Goal: Task Accomplishment & Management: Complete application form

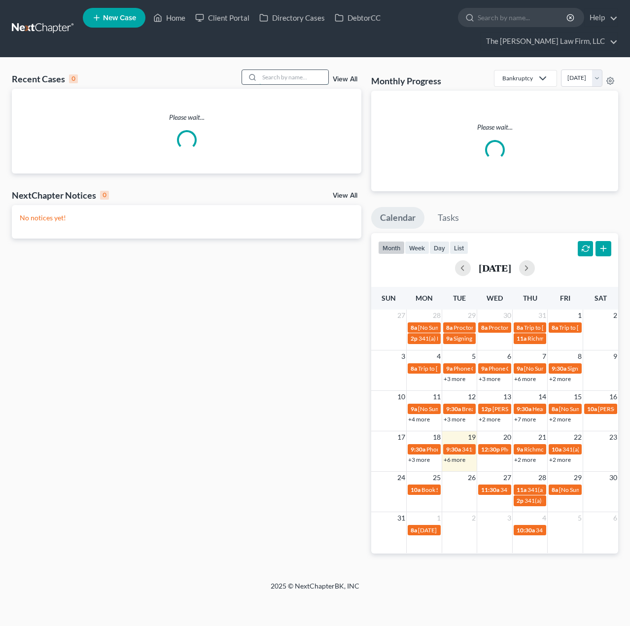
click at [281, 79] on input "search" at bounding box center [293, 77] width 69 height 14
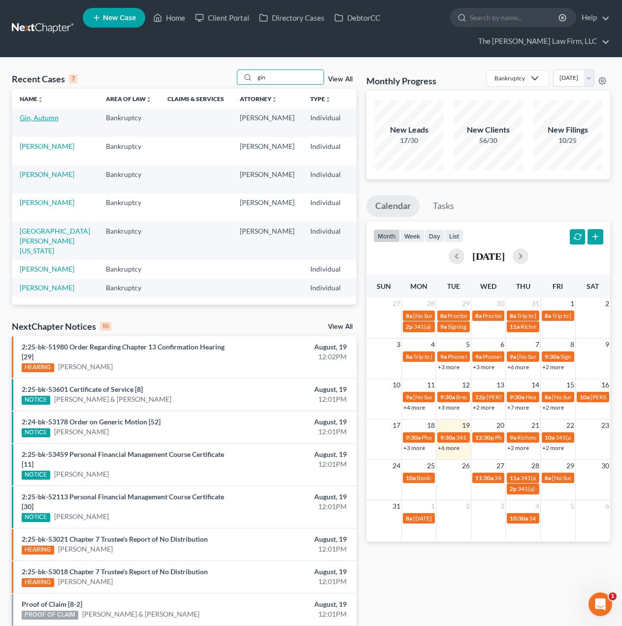
type input "gin"
click at [23, 122] on link "Gin, Autumn" at bounding box center [39, 117] width 39 height 8
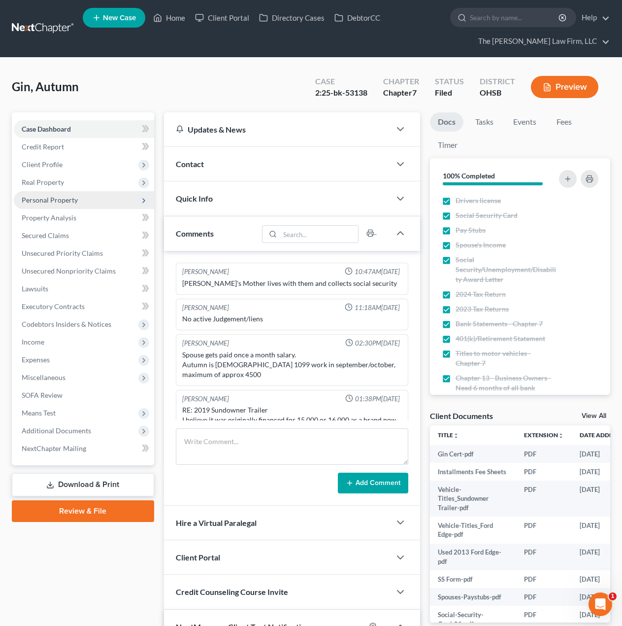
scroll to position [136, 0]
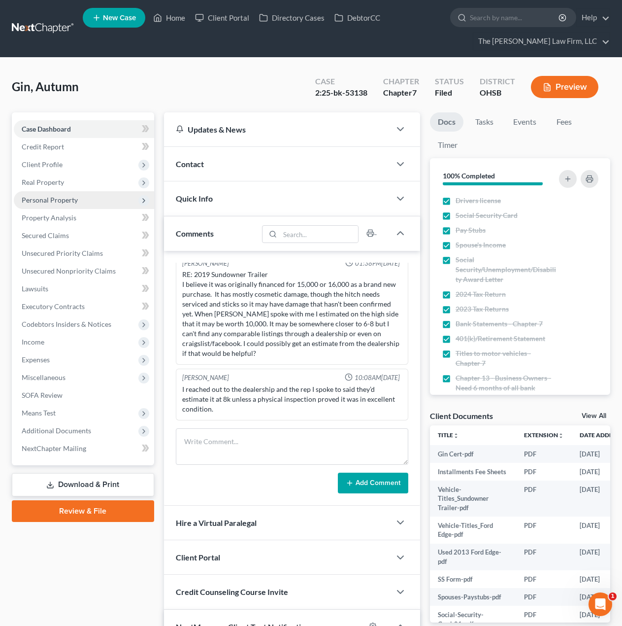
click at [67, 199] on span "Personal Property" at bounding box center [50, 200] width 56 height 8
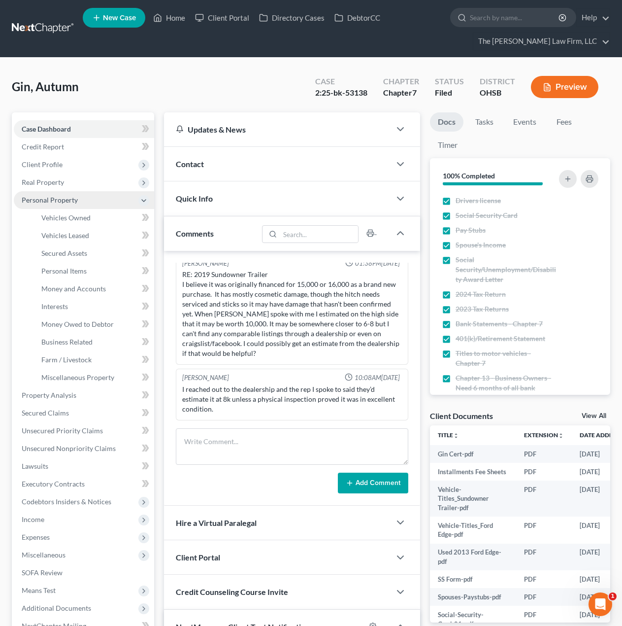
scroll to position [99, 0]
click at [76, 285] on span "Money and Accounts" at bounding box center [73, 288] width 65 height 8
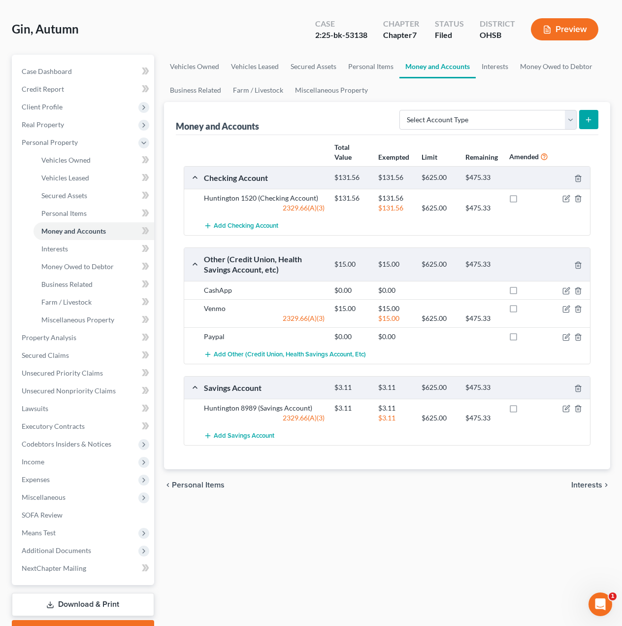
scroll to position [82, 0]
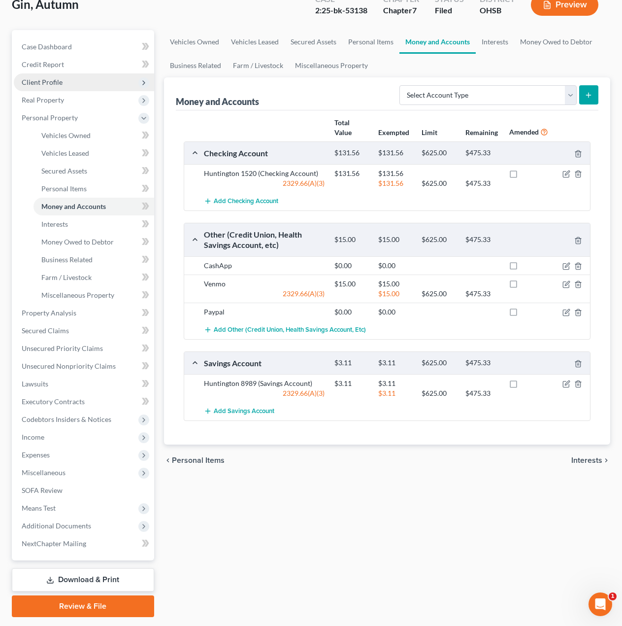
click at [61, 82] on span "Client Profile" at bounding box center [42, 82] width 41 height 8
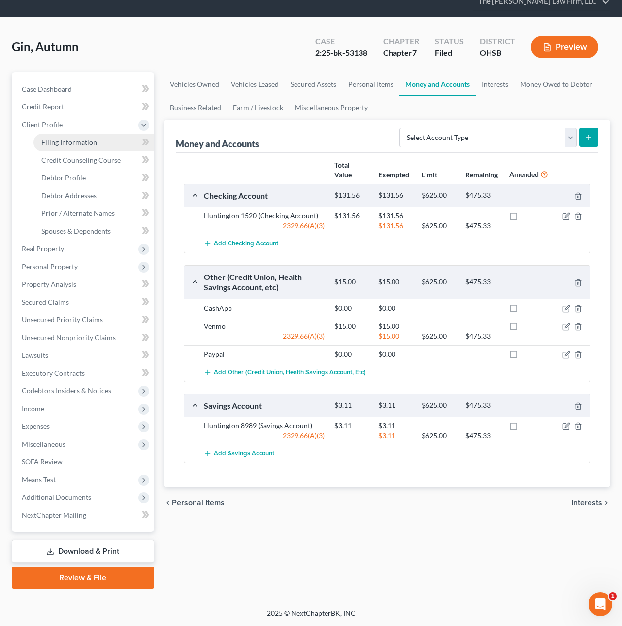
click at [67, 140] on span "Filing Information" at bounding box center [69, 142] width 56 height 8
select select "1"
select select "0"
select select "62"
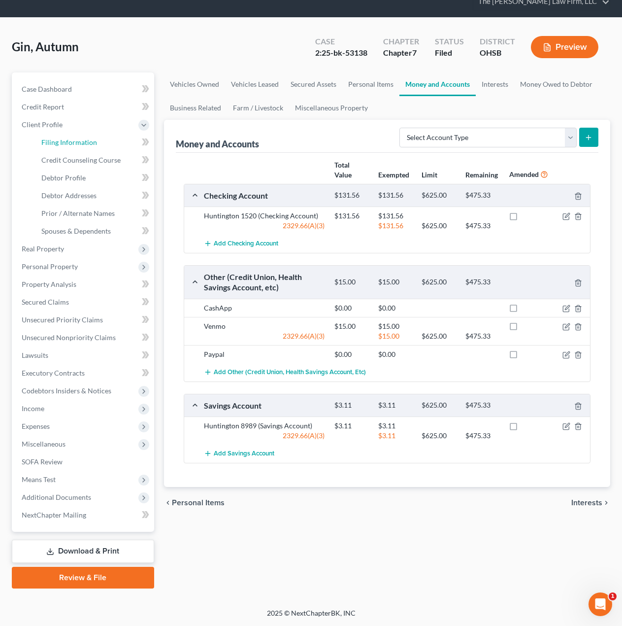
select select "36"
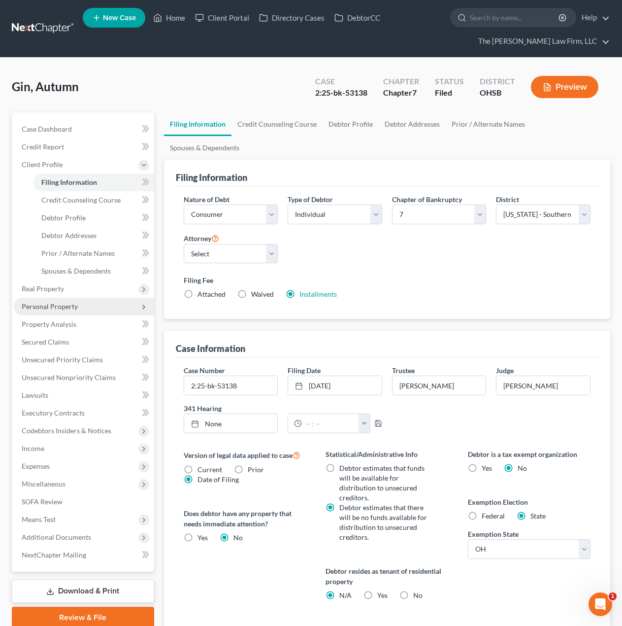
click at [59, 312] on span "Personal Property" at bounding box center [84, 307] width 140 height 18
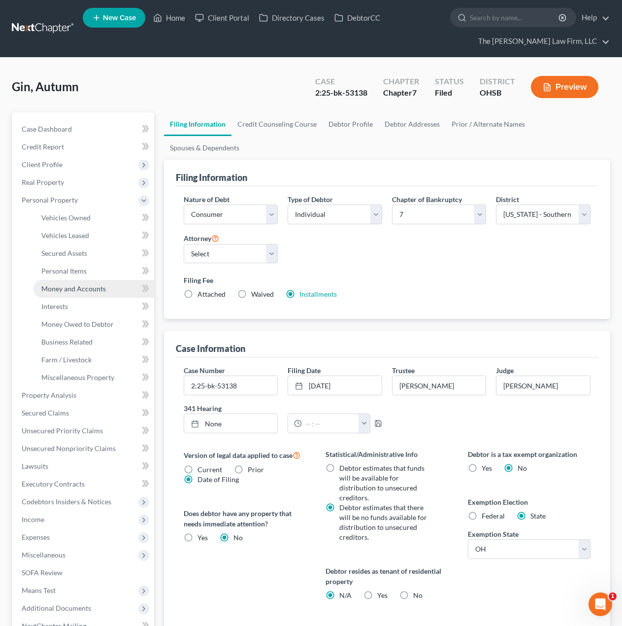
click at [83, 293] on link "Money and Accounts" at bounding box center [94, 289] width 121 height 18
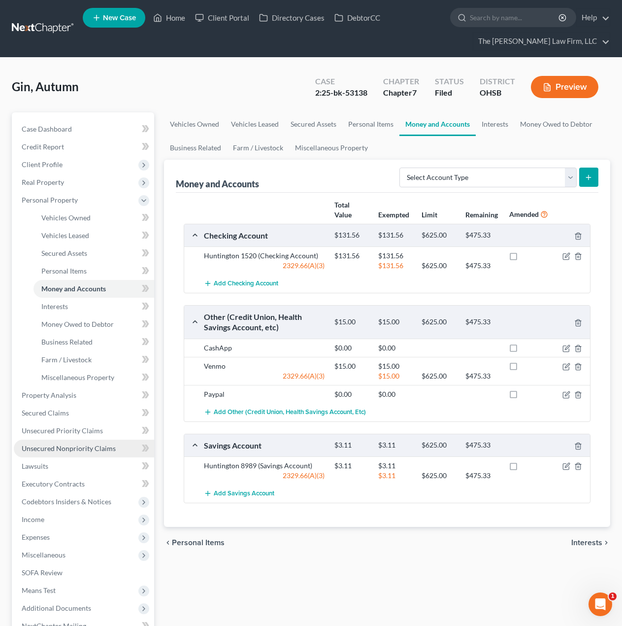
click at [68, 455] on link "Unsecured Nonpriority Claims" at bounding box center [84, 449] width 140 height 18
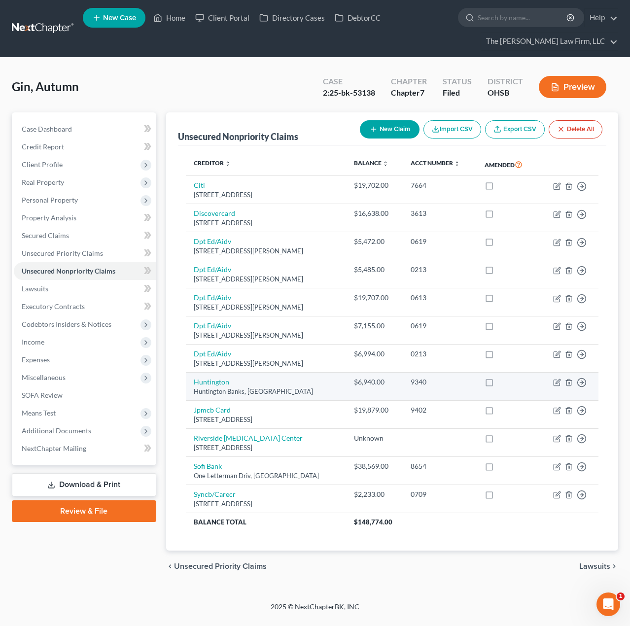
click at [207, 389] on div "Huntington Banks, Columbus, OH 43216" at bounding box center [266, 391] width 144 height 9
click at [208, 385] on link "Huntington" at bounding box center [211, 382] width 35 height 8
select select "36"
select select "2"
select select "0"
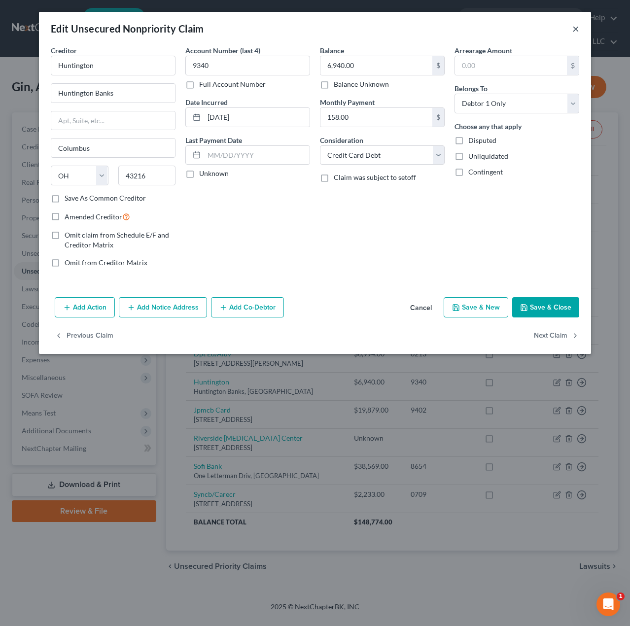
click at [576, 29] on button "×" at bounding box center [575, 29] width 7 height 12
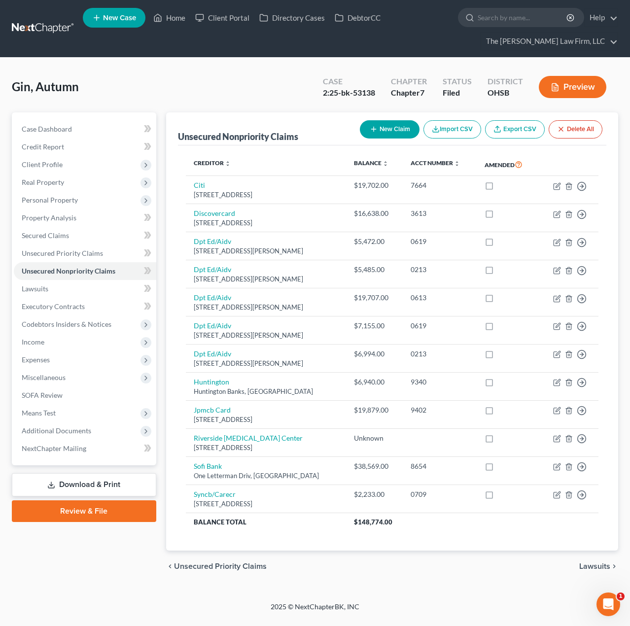
click at [559, 74] on div "Preview" at bounding box center [574, 87] width 87 height 29
click at [563, 85] on button "Preview" at bounding box center [573, 87] width 68 height 22
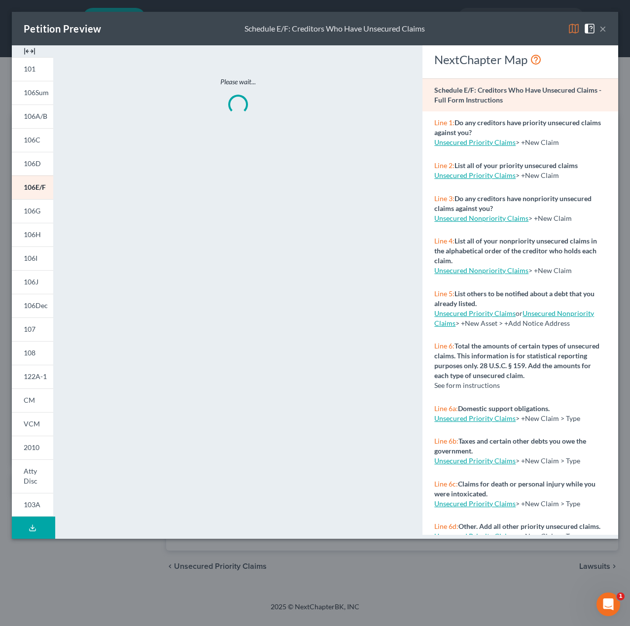
click at [30, 48] on img at bounding box center [30, 51] width 12 height 12
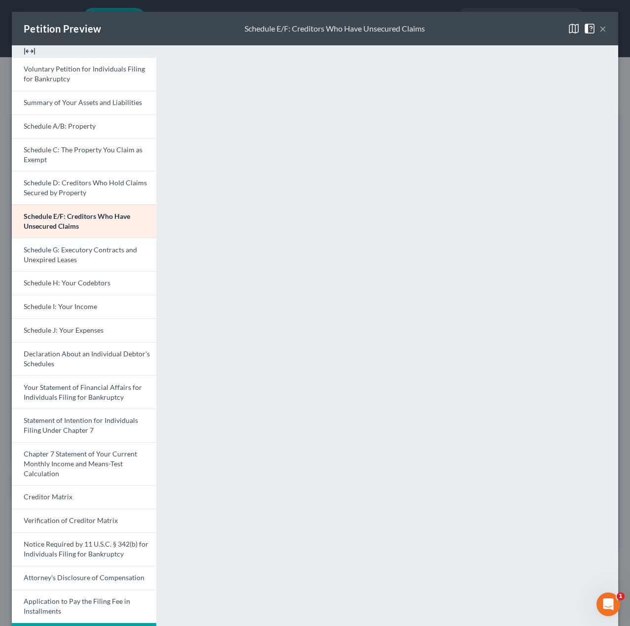
click at [599, 30] on button "×" at bounding box center [602, 29] width 7 height 12
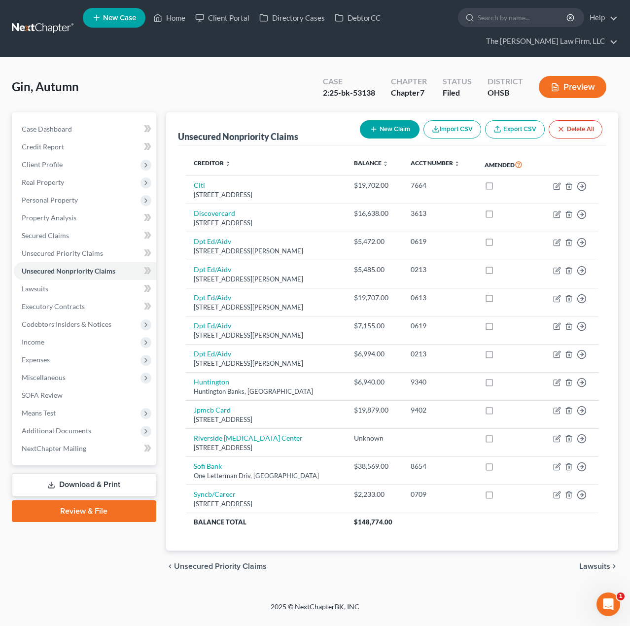
click at [279, 136] on div "Unsecured Nonpriority Claims" at bounding box center [238, 137] width 120 height 12
click at [256, 137] on div "Unsecured Nonpriority Claims" at bounding box center [238, 137] width 120 height 12
click at [80, 199] on span "Personal Property" at bounding box center [85, 200] width 142 height 18
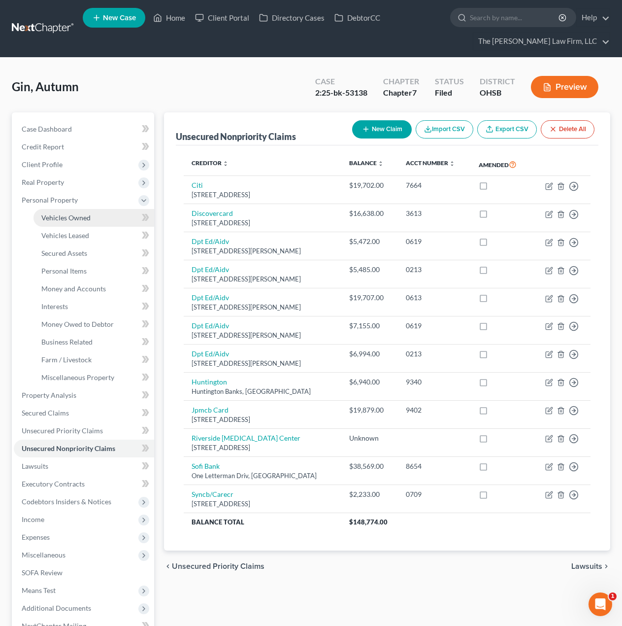
click at [75, 211] on link "Vehicles Owned" at bounding box center [94, 218] width 121 height 18
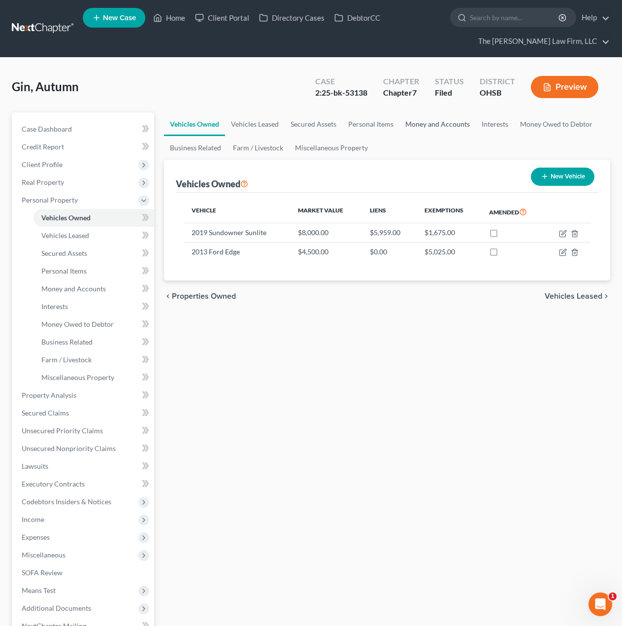
click at [433, 123] on link "Money and Accounts" at bounding box center [438, 124] width 76 height 24
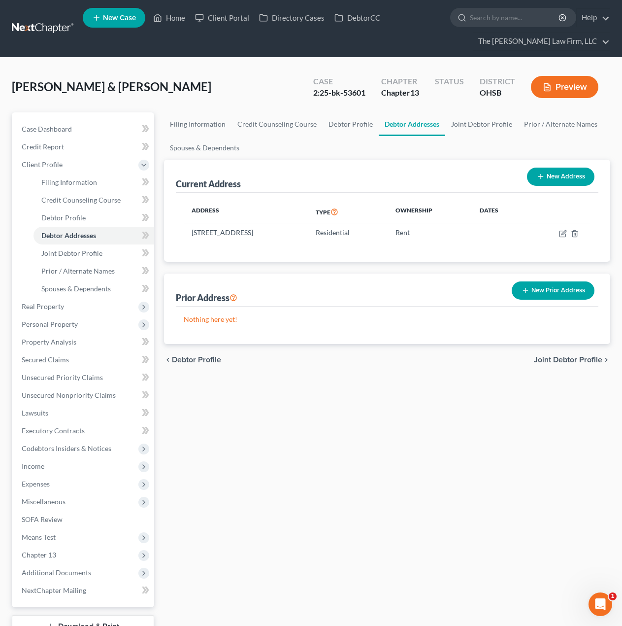
click at [181, 75] on div "Noble, Gail & Jonathan Upgraded Case 2:25-bk-53601 Chapter Chapter 13 Status Di…" at bounding box center [311, 90] width 599 height 43
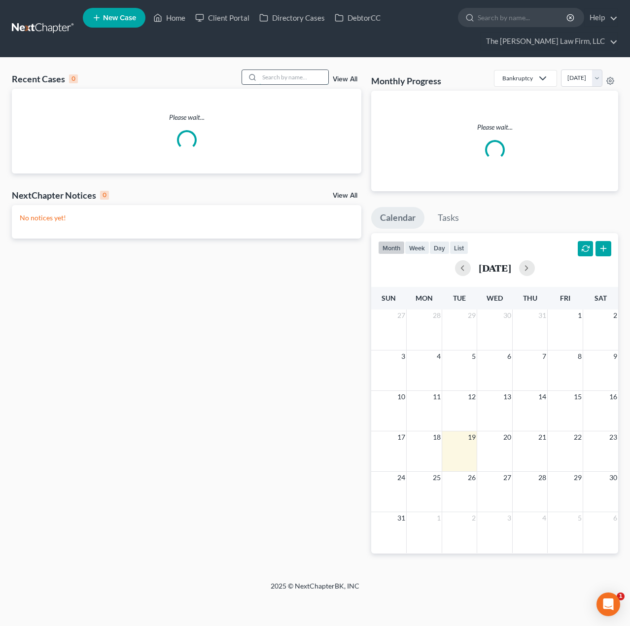
click at [312, 73] on input "search" at bounding box center [293, 77] width 69 height 14
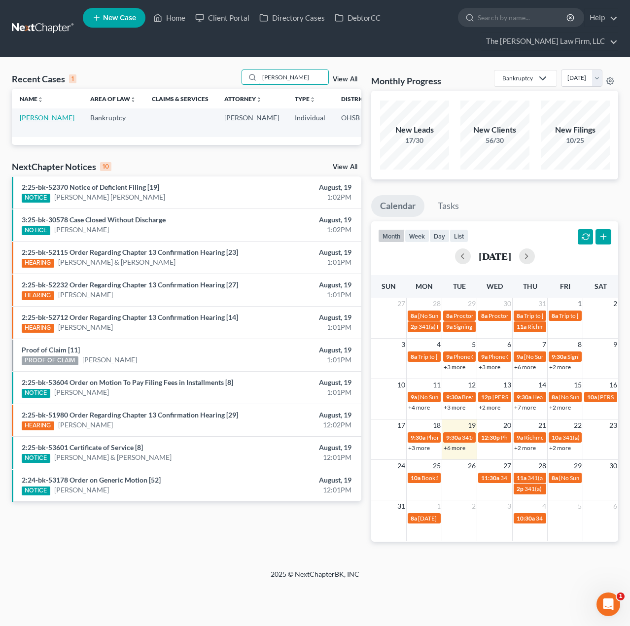
type input "bassett"
click at [33, 118] on link "[PERSON_NAME]" at bounding box center [47, 117] width 55 height 8
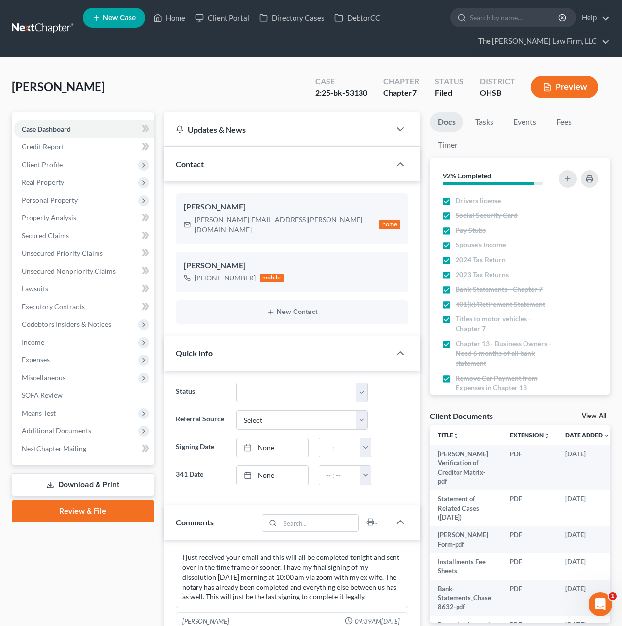
scroll to position [1105, 0]
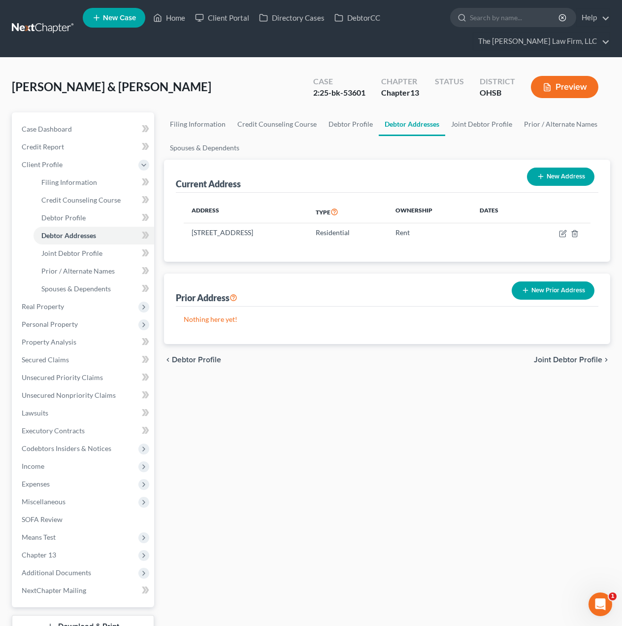
click at [47, 32] on link at bounding box center [43, 29] width 63 height 18
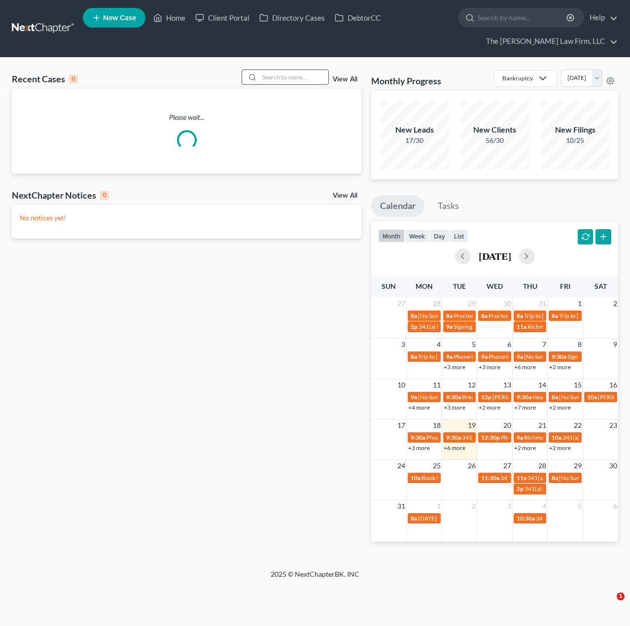
click at [285, 77] on input "search" at bounding box center [293, 77] width 69 height 14
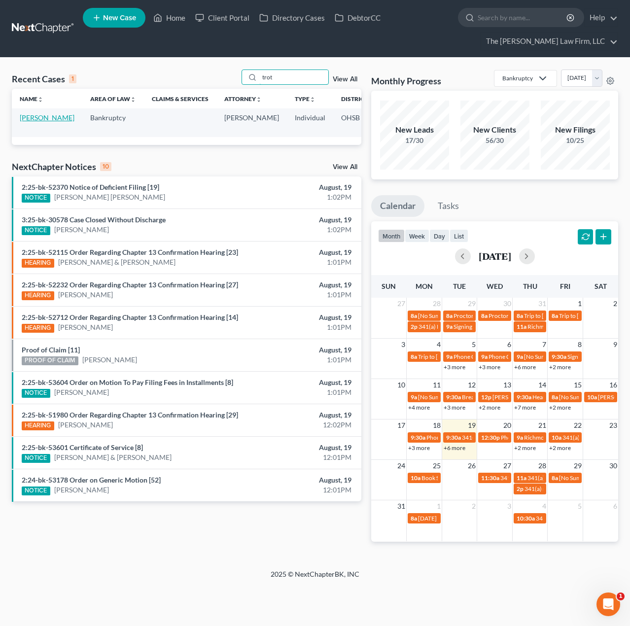
type input "trot"
click at [35, 122] on link "[PERSON_NAME]" at bounding box center [47, 117] width 55 height 8
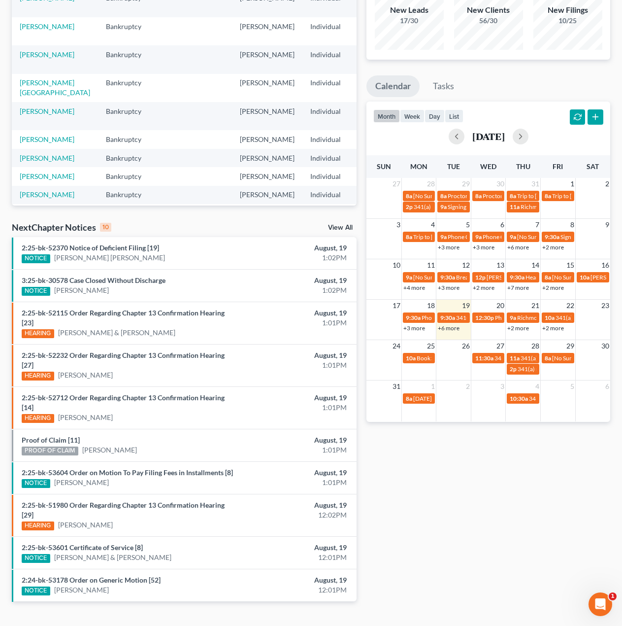
scroll to position [140, 0]
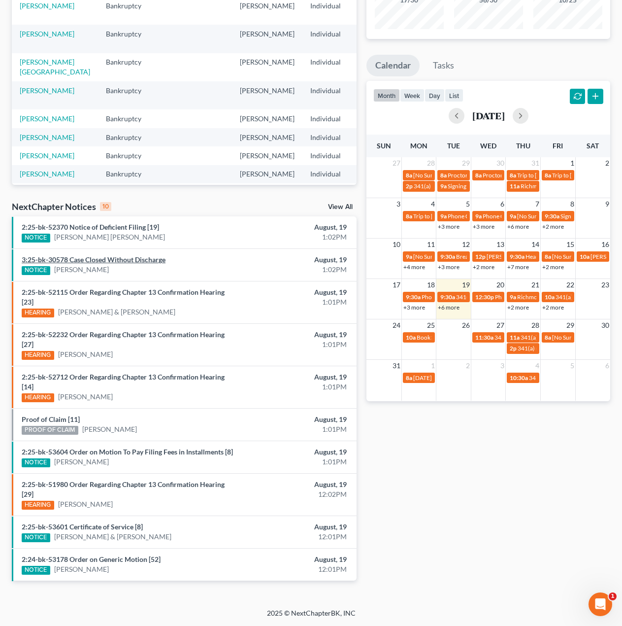
click at [126, 262] on link "3:25-bk-30578 Case Closed Without Discharge" at bounding box center [94, 259] width 144 height 8
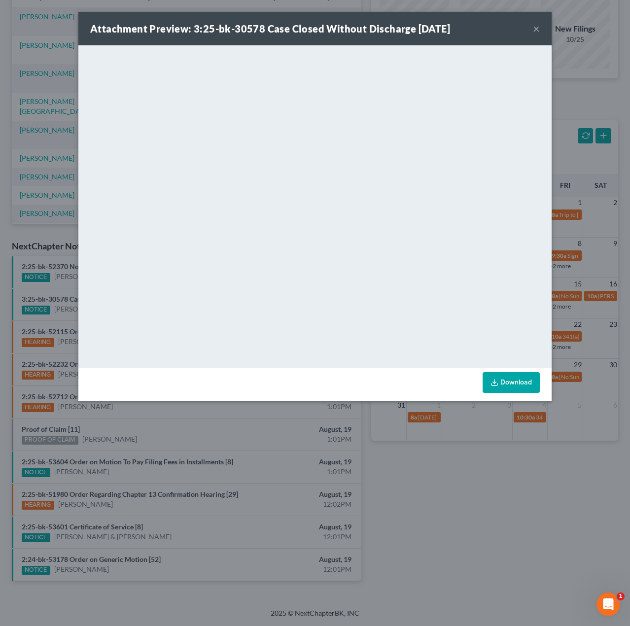
click at [536, 26] on button "×" at bounding box center [536, 29] width 7 height 12
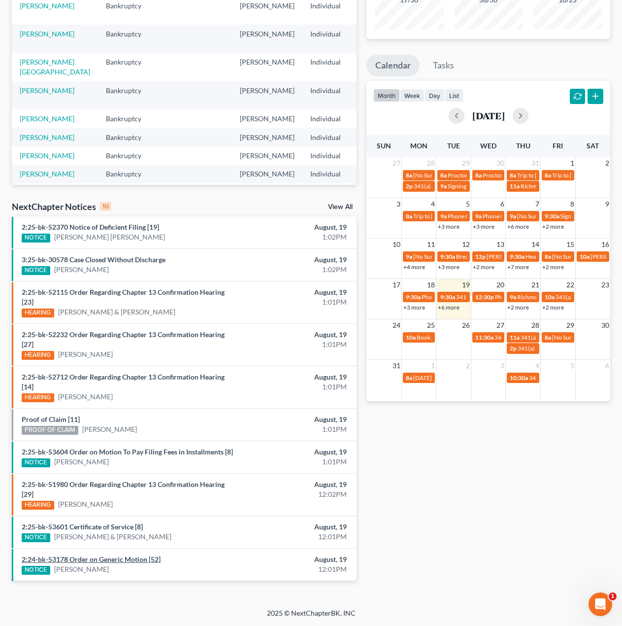
click at [141, 562] on link "2:24-bk-53178 Order on Generic Motion [52]" at bounding box center [91, 559] width 139 height 8
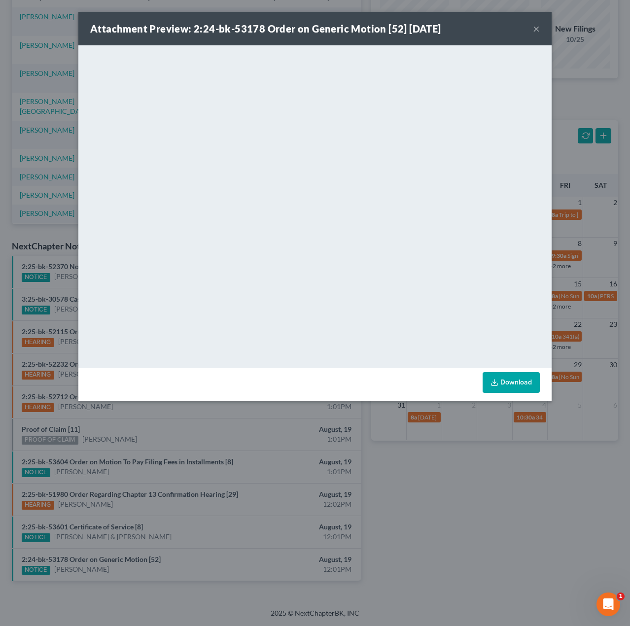
click at [387, 447] on div "Attachment Preview: 2:24-bk-53178 Order on Generic Motion [52] 08/19/2025 × <ob…" at bounding box center [315, 313] width 630 height 626
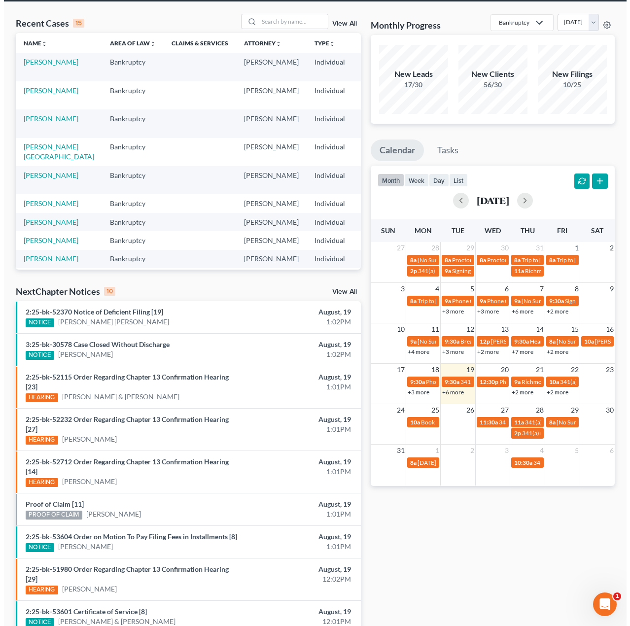
scroll to position [0, 0]
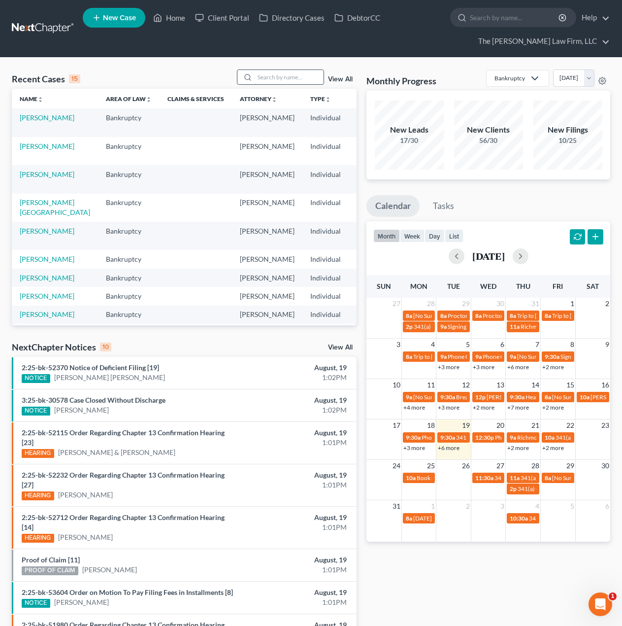
click at [299, 72] on input "search" at bounding box center [289, 77] width 69 height 14
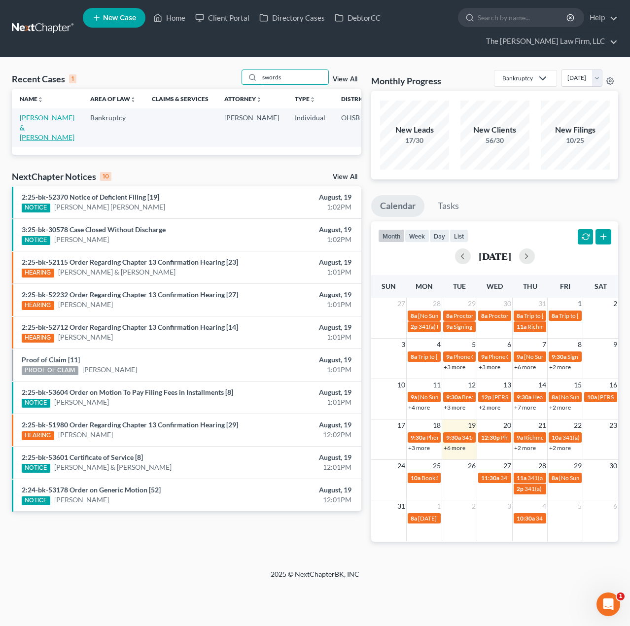
type input "swords"
click at [27, 120] on link "[PERSON_NAME] & [PERSON_NAME]" at bounding box center [47, 127] width 55 height 28
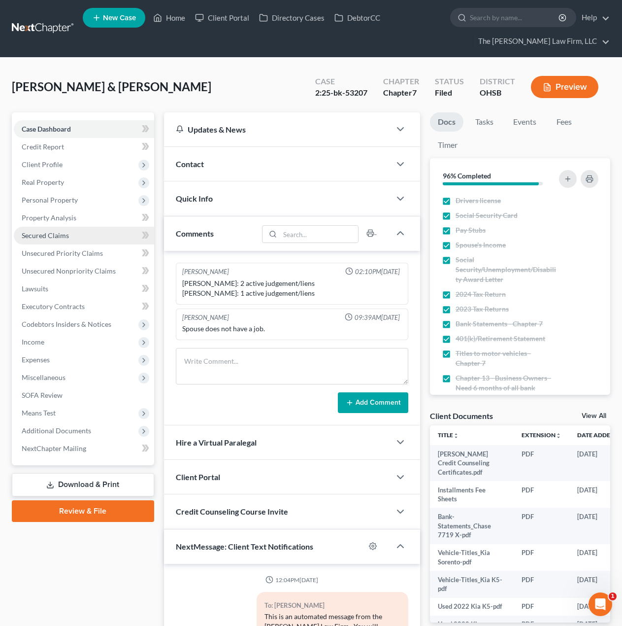
click at [59, 231] on span "Secured Claims" at bounding box center [45, 235] width 47 height 8
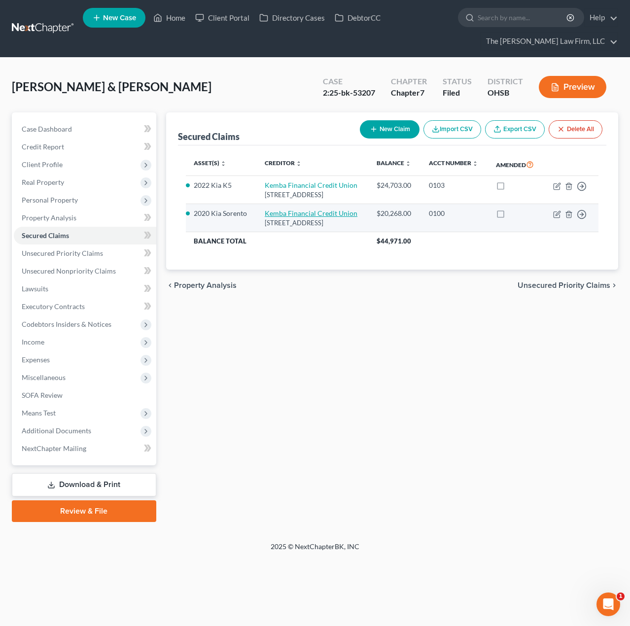
click at [306, 217] on link "Kemba Financial Credit Union" at bounding box center [311, 213] width 93 height 8
select select "36"
select select "0"
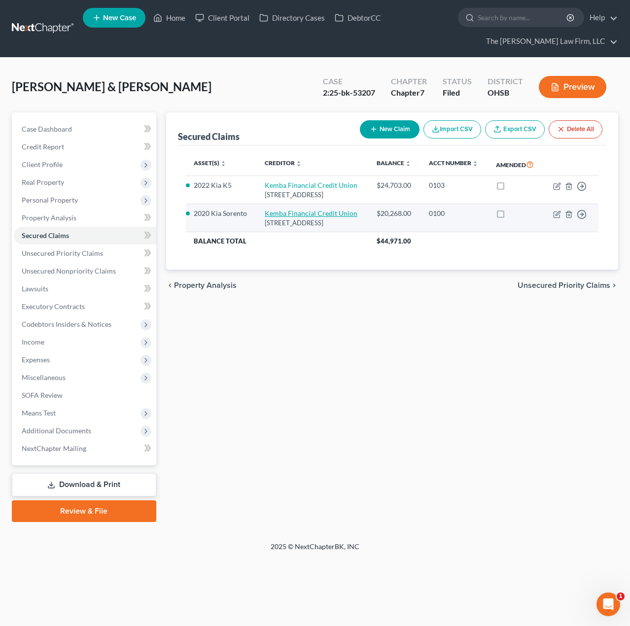
select select "0"
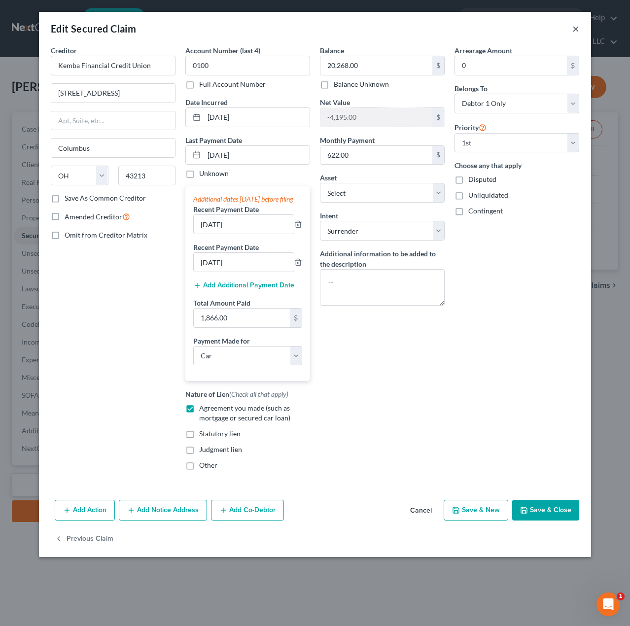
click at [572, 30] on button "×" at bounding box center [575, 29] width 7 height 12
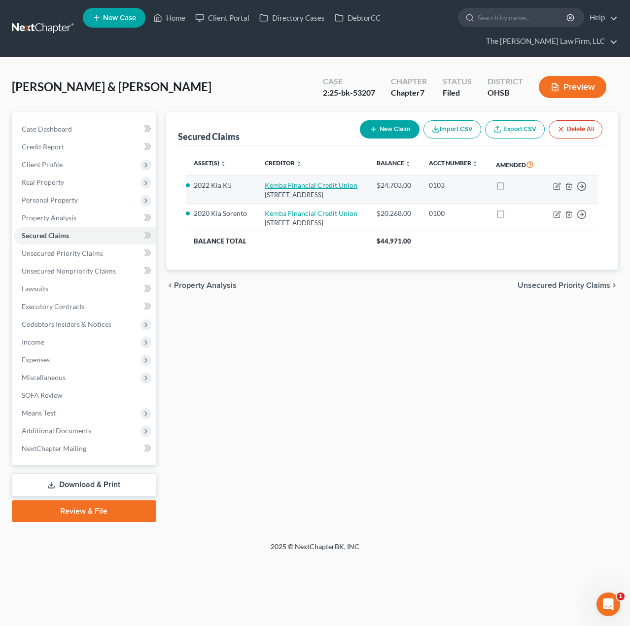
click at [326, 189] on link "Kemba Financial Credit Union" at bounding box center [311, 185] width 93 height 8
select select "36"
select select "0"
select select "4"
select select "2"
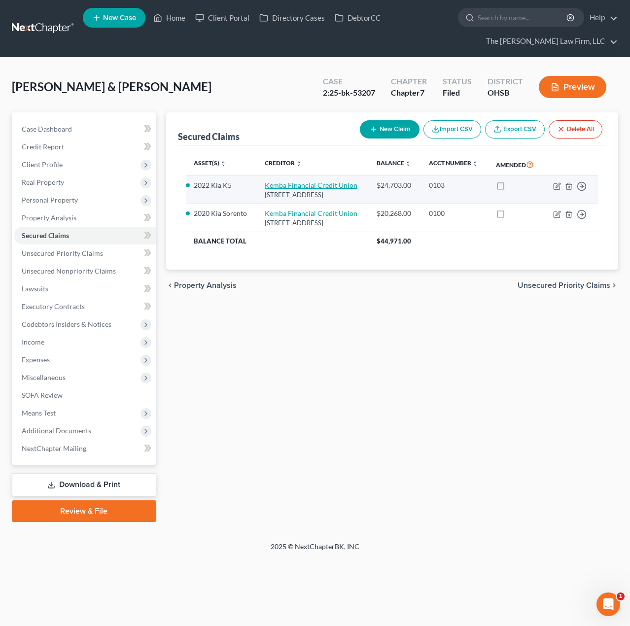
select select "0"
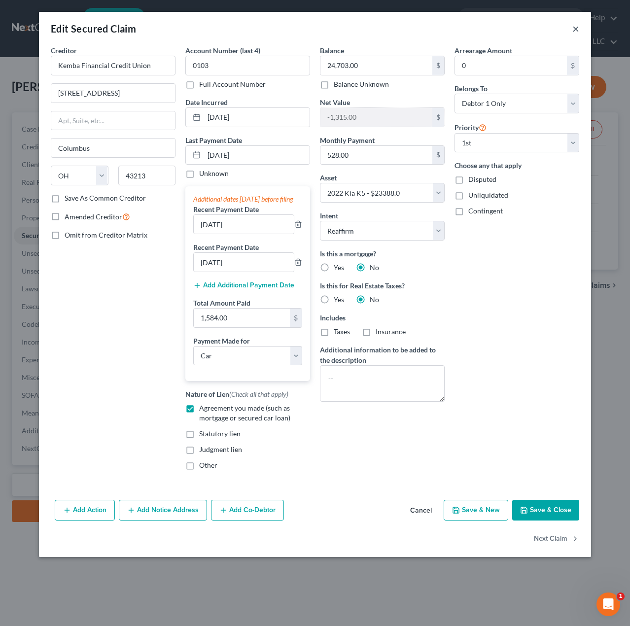
click at [577, 28] on button "×" at bounding box center [575, 29] width 7 height 12
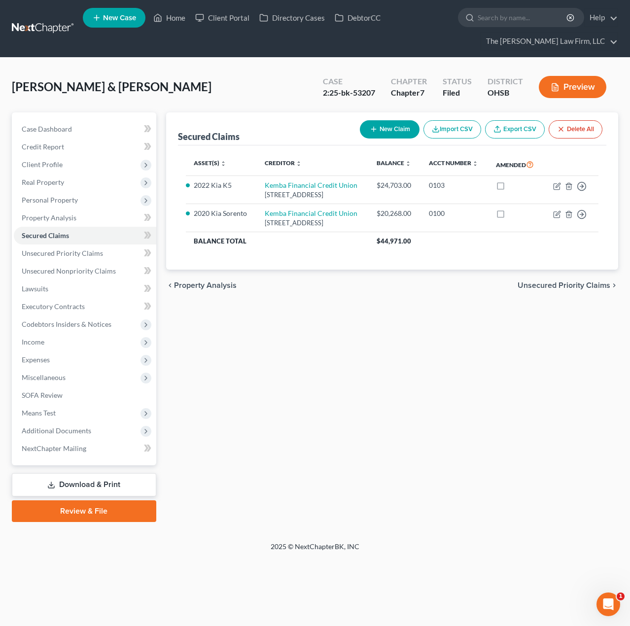
click at [30, 21] on link at bounding box center [43, 29] width 63 height 18
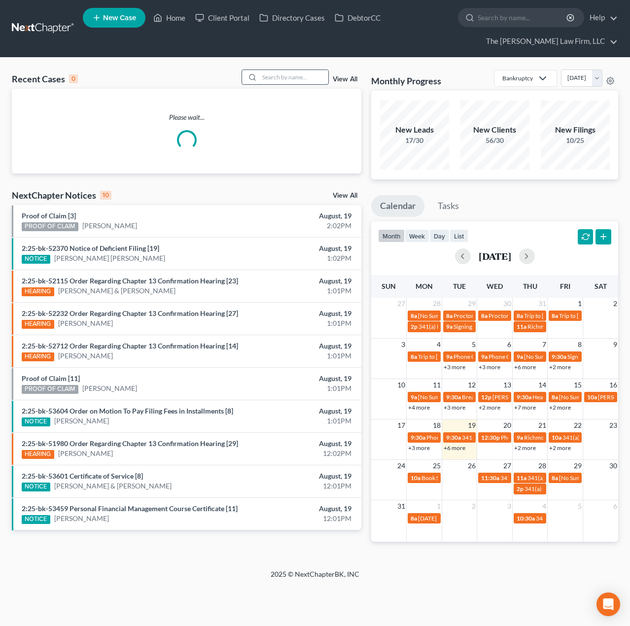
click at [310, 79] on input "search" at bounding box center [293, 77] width 69 height 14
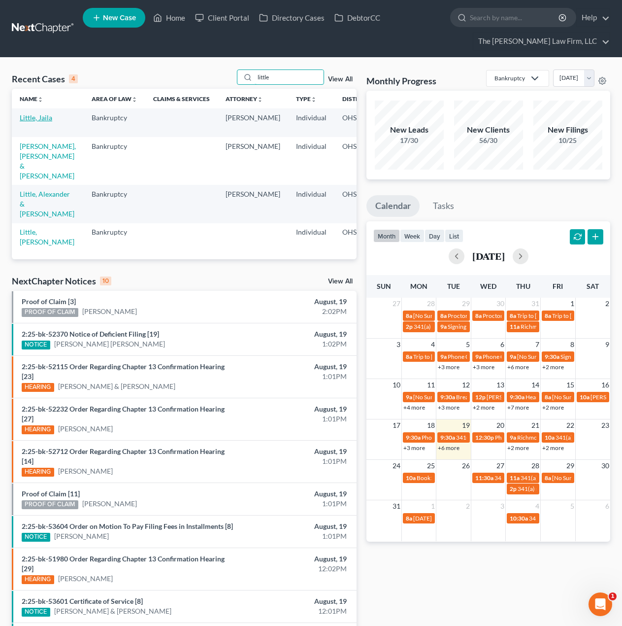
type input "little"
click at [30, 121] on link "Little, Jaila" at bounding box center [36, 117] width 33 height 8
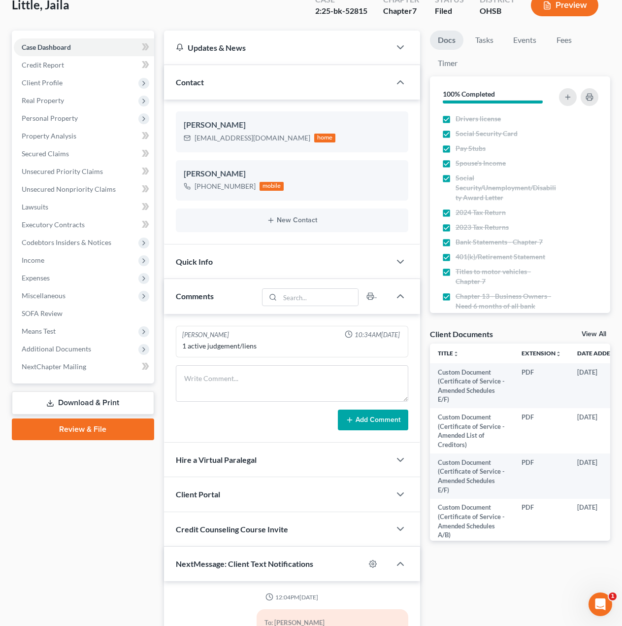
scroll to position [82, 0]
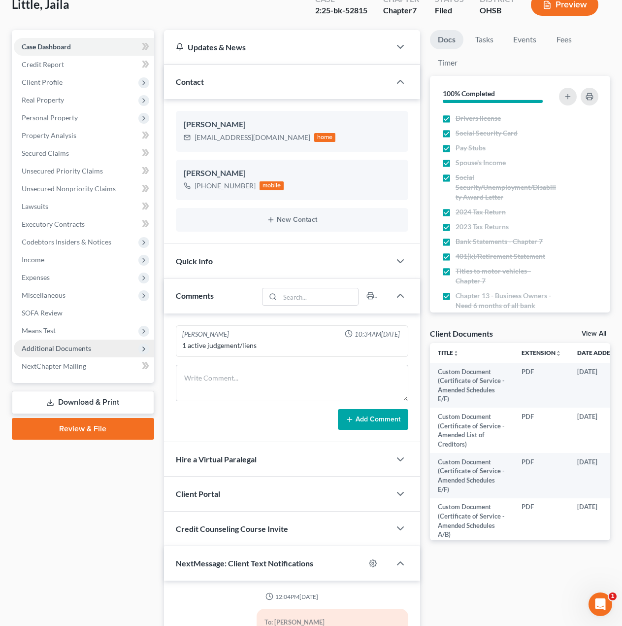
click at [65, 349] on span "Additional Documents" at bounding box center [56, 348] width 69 height 8
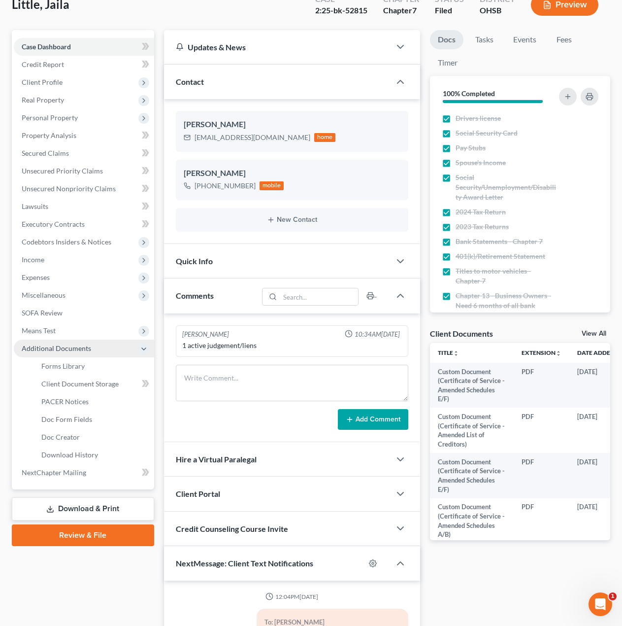
scroll to position [606, 0]
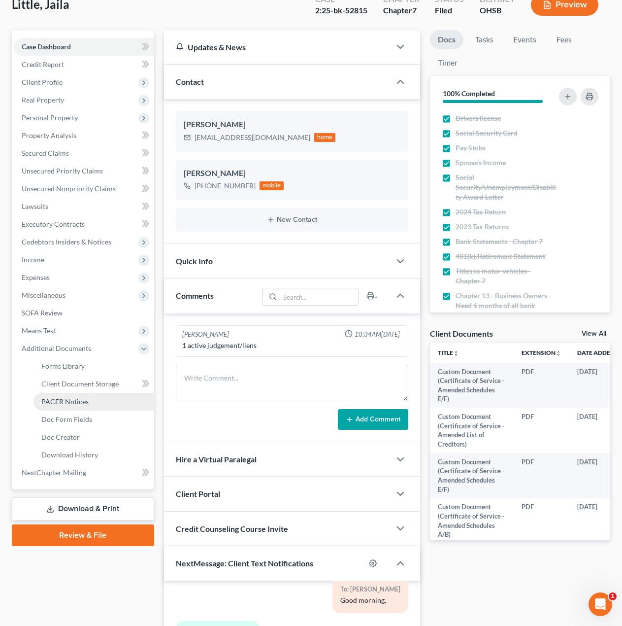
click at [65, 399] on span "PACER Notices" at bounding box center [64, 401] width 47 height 8
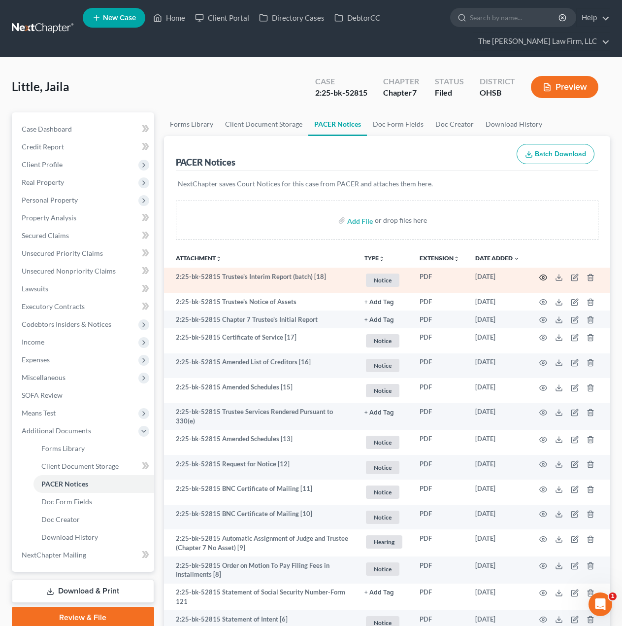
click at [540, 277] on icon "button" at bounding box center [543, 277] width 7 height 5
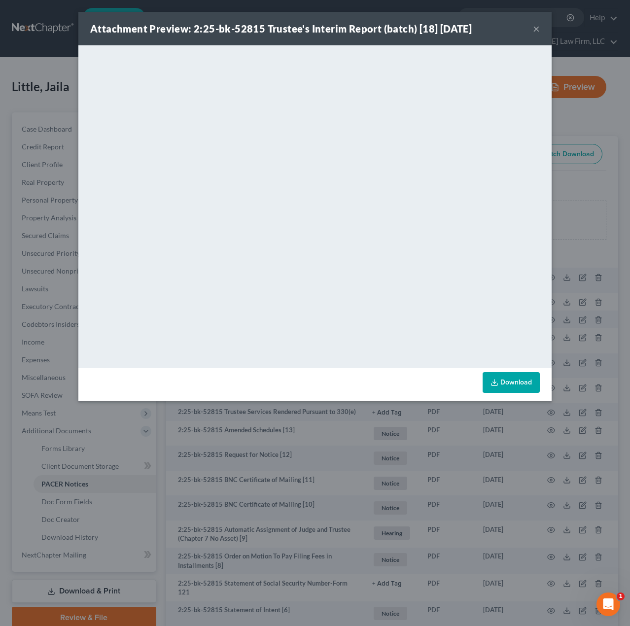
click at [532, 29] on div "Attachment Preview: 2:25-bk-52815 Trustee's Interim Report (batch) [18] 08/18/2…" at bounding box center [314, 29] width 473 height 34
click at [534, 29] on button "×" at bounding box center [536, 29] width 7 height 12
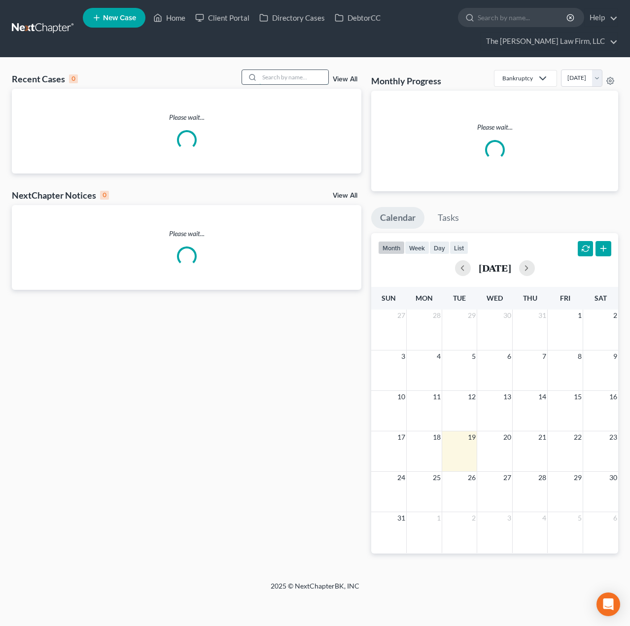
click at [296, 81] on input "search" at bounding box center [293, 77] width 69 height 14
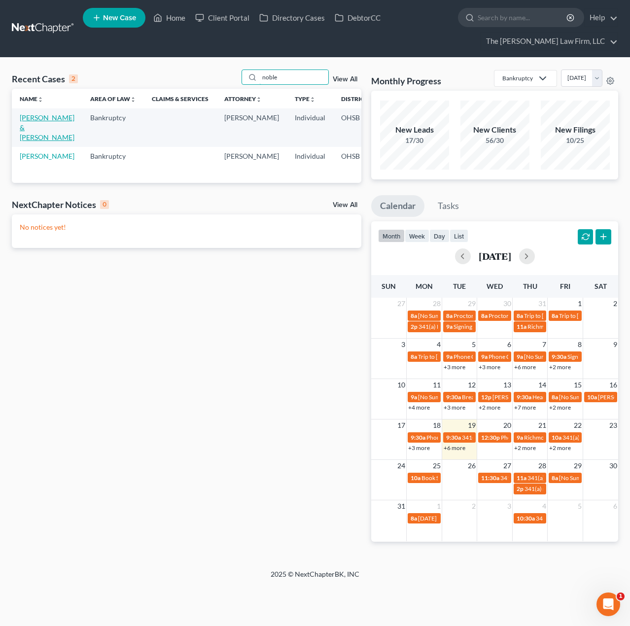
type input "noble"
click at [25, 125] on link "[PERSON_NAME] & [PERSON_NAME]" at bounding box center [47, 127] width 55 height 28
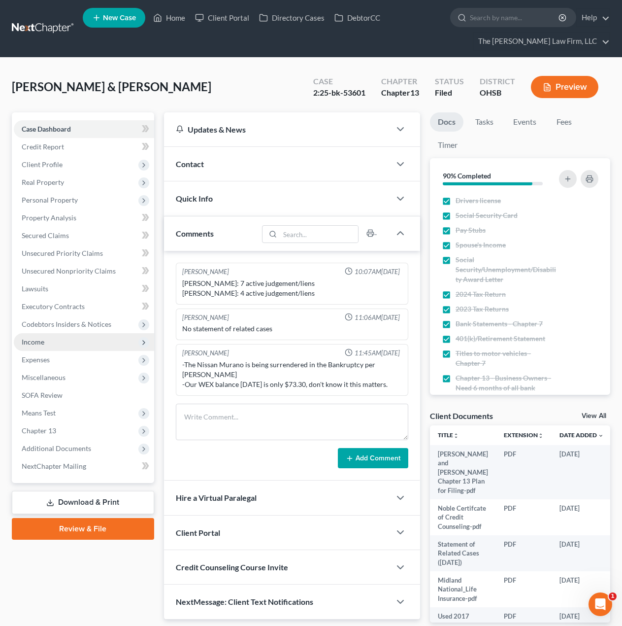
click at [59, 347] on span "Income" at bounding box center [84, 342] width 140 height 18
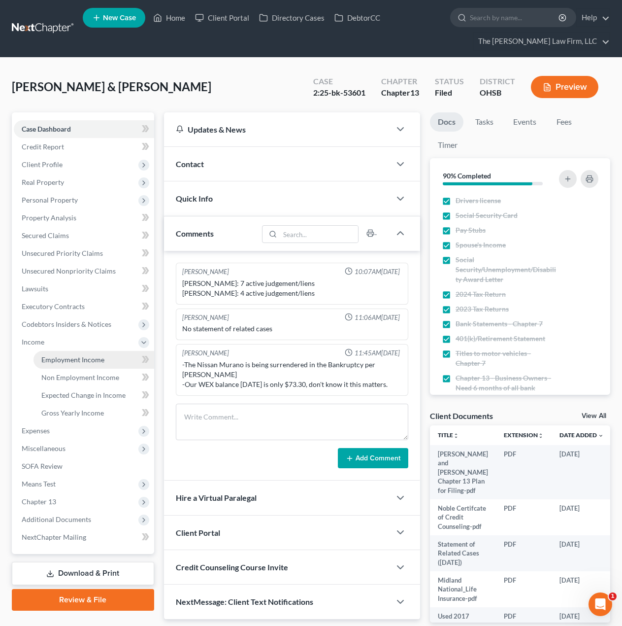
click at [65, 362] on span "Employment Income" at bounding box center [72, 359] width 63 height 8
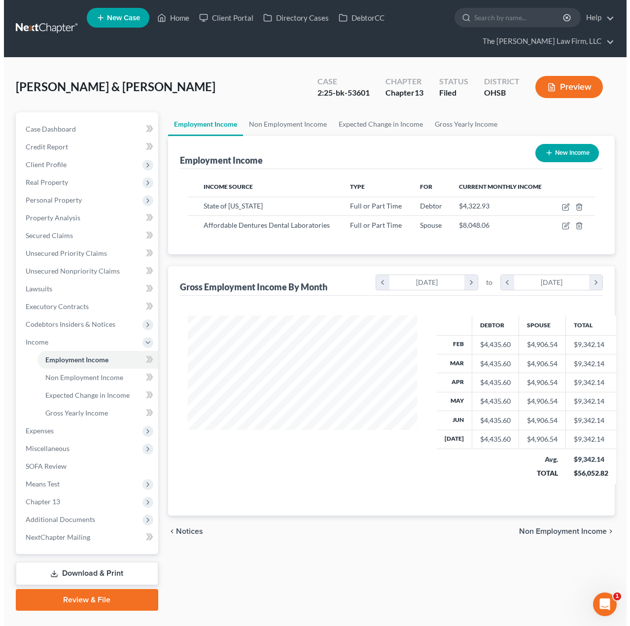
scroll to position [177, 249]
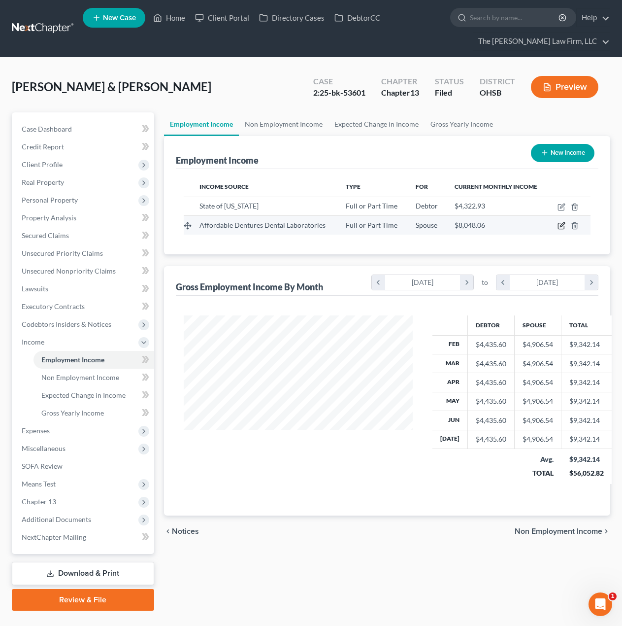
click at [561, 225] on icon "button" at bounding box center [562, 226] width 8 height 8
select select "0"
select select "28"
select select "2"
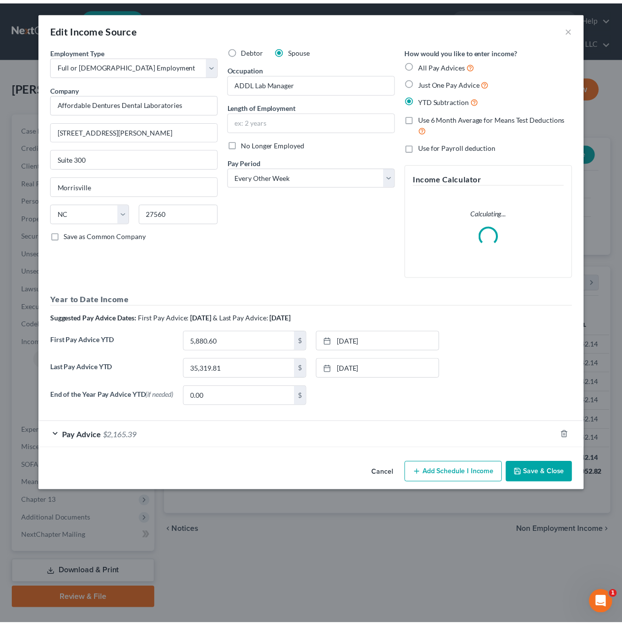
scroll to position [177, 252]
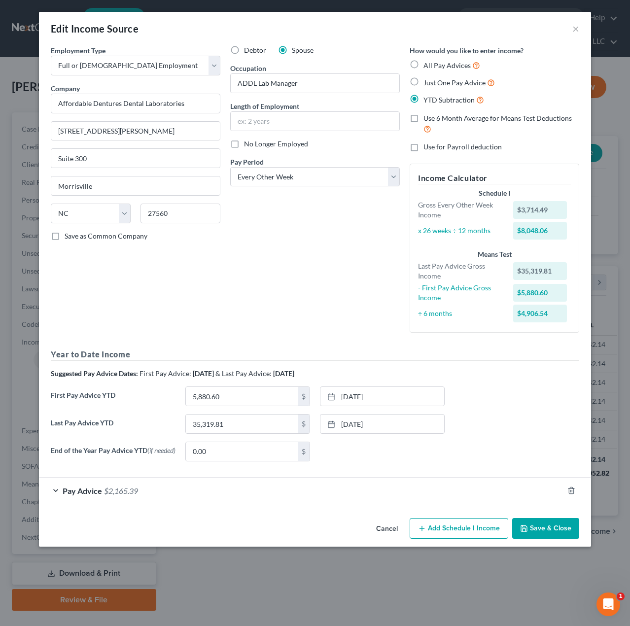
click at [568, 30] on div "Edit Income Source ×" at bounding box center [315, 29] width 552 height 34
click at [572, 30] on button "×" at bounding box center [575, 29] width 7 height 12
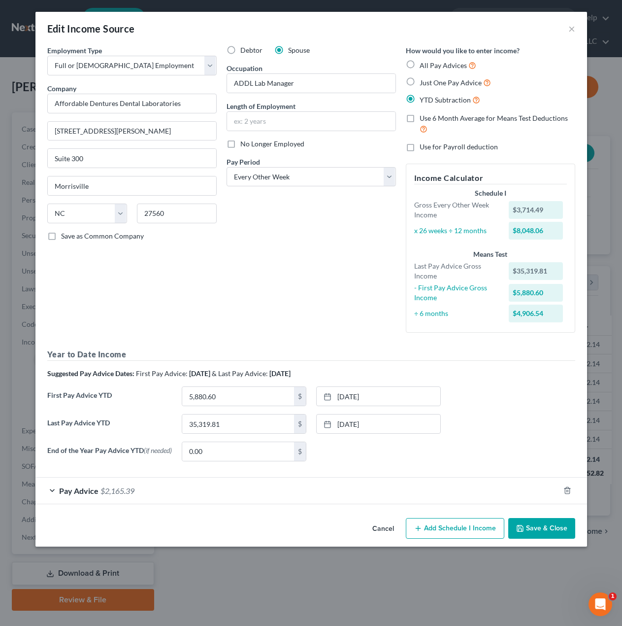
scroll to position [492672, 492600]
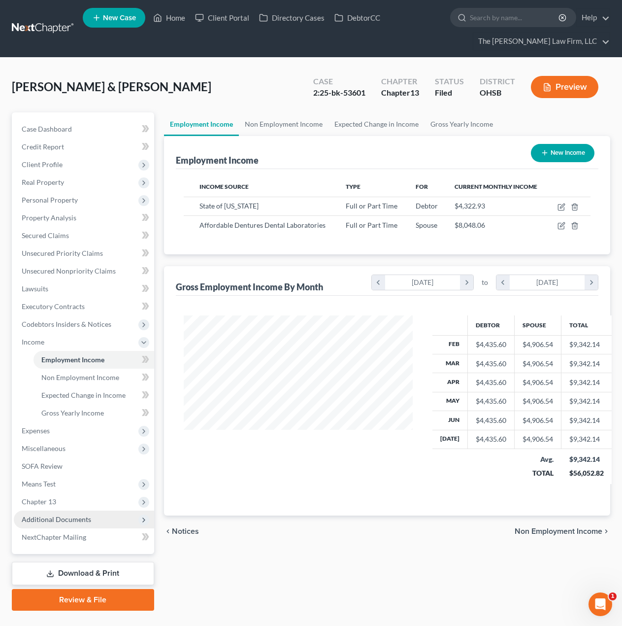
click at [99, 517] on span "Additional Documents" at bounding box center [84, 520] width 140 height 18
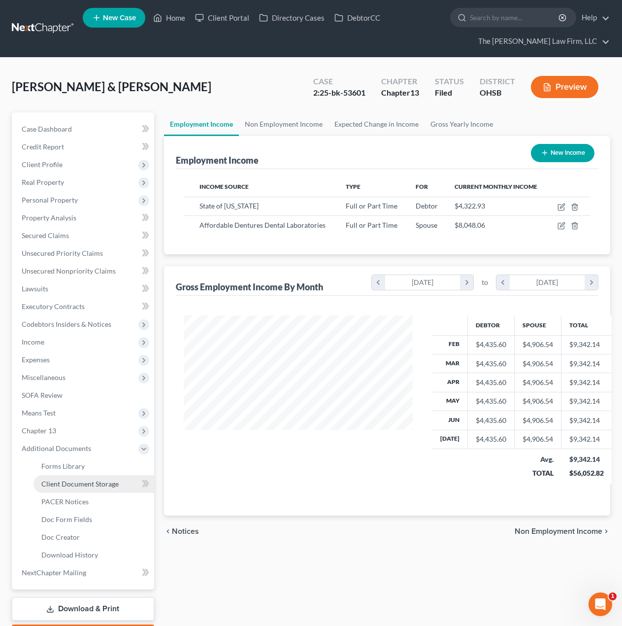
click at [87, 491] on link "Client Document Storage" at bounding box center [94, 484] width 121 height 18
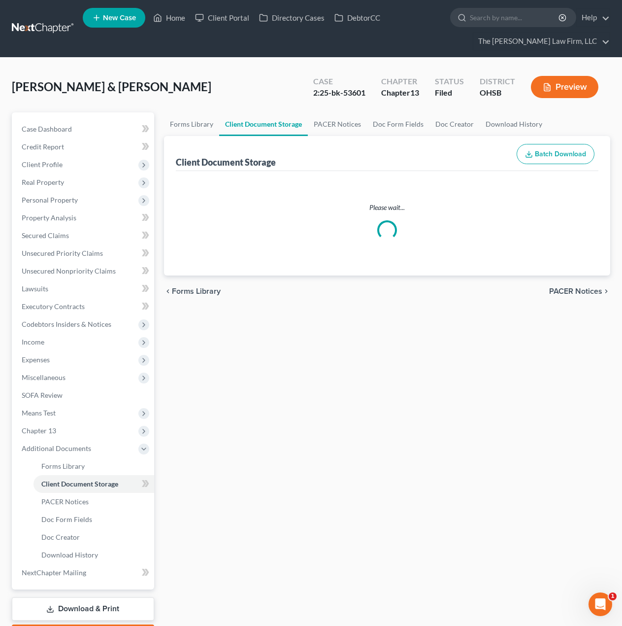
select select "61"
select select "53"
select select "7"
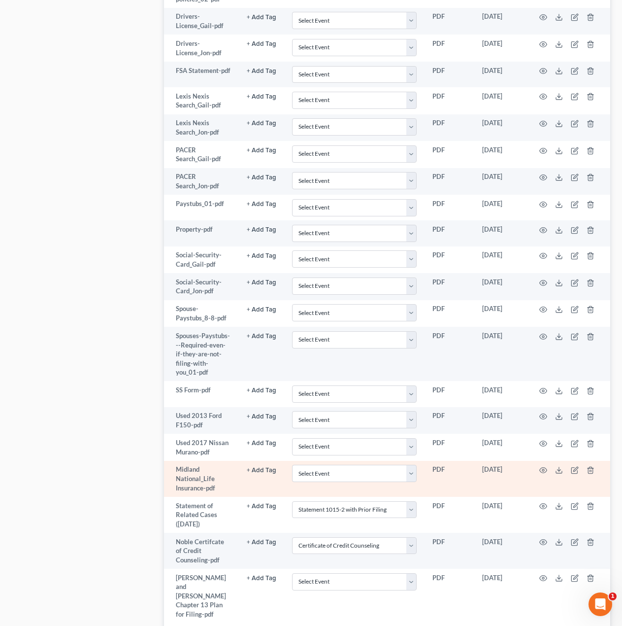
scroll to position [741, 0]
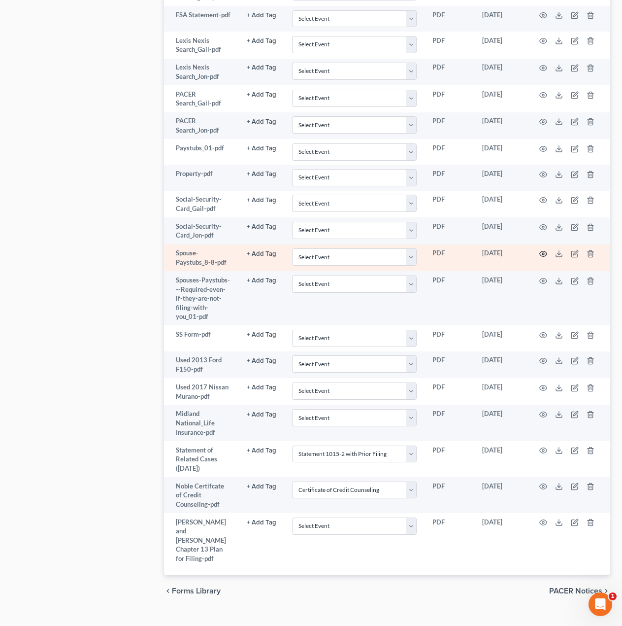
click at [540, 250] on icon "button" at bounding box center [544, 254] width 8 height 8
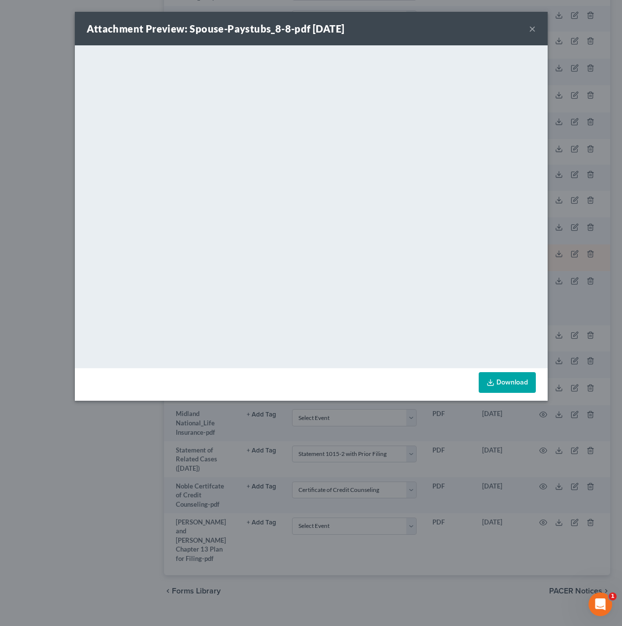
scroll to position [712, 0]
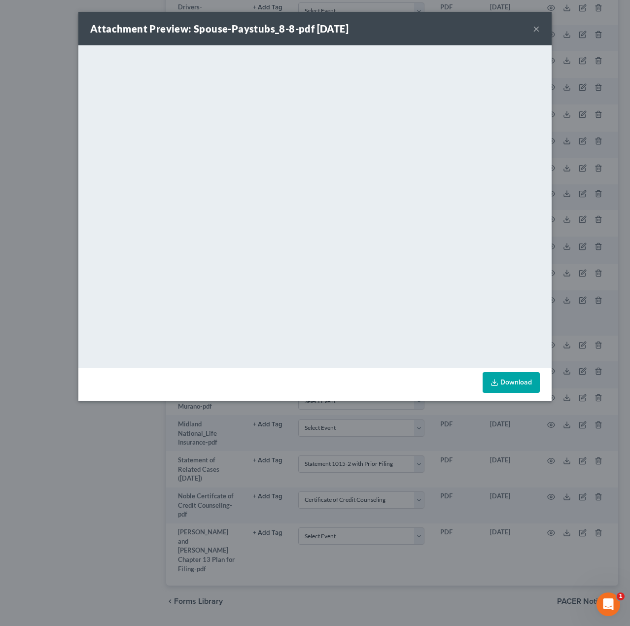
click at [535, 30] on button "×" at bounding box center [536, 29] width 7 height 12
